Goal: Task Accomplishment & Management: Use online tool/utility

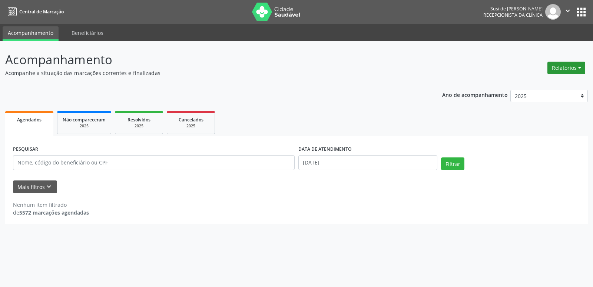
click at [564, 70] on button "Relatórios" at bounding box center [567, 68] width 38 height 13
click at [547, 85] on link "Agendamentos" at bounding box center [546, 84] width 80 height 10
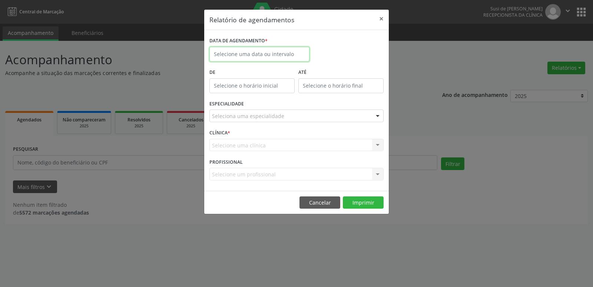
click at [264, 56] on body "Central de Marcação Susi de [PERSON_NAME] Recepcionista da clínica  Configuraç…" at bounding box center [296, 143] width 593 height 287
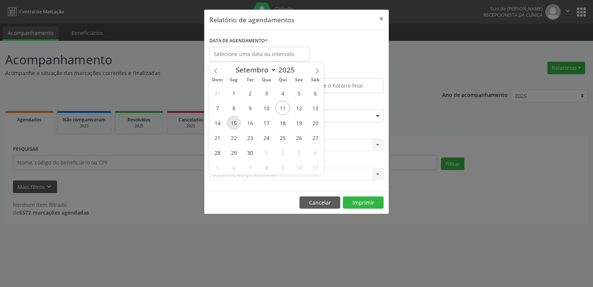
click at [232, 124] on span "15" at bounding box center [234, 122] width 14 height 14
type input "[DATE]"
click at [232, 124] on span "15" at bounding box center [234, 122] width 14 height 14
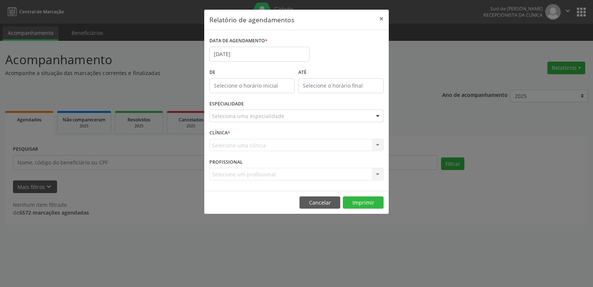
click at [376, 116] on div at bounding box center [377, 116] width 11 height 13
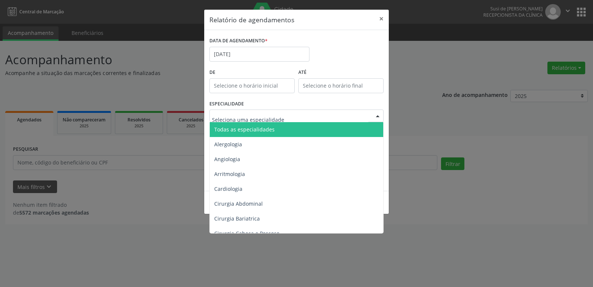
click at [320, 131] on span "Todas as especialidades" at bounding box center [297, 129] width 175 height 15
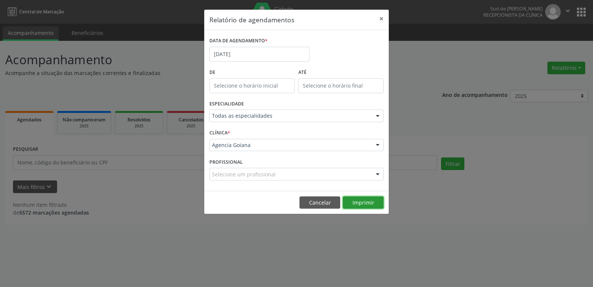
click at [370, 201] on button "Imprimir" at bounding box center [363, 202] width 41 height 13
